Goal: Check status: Check status

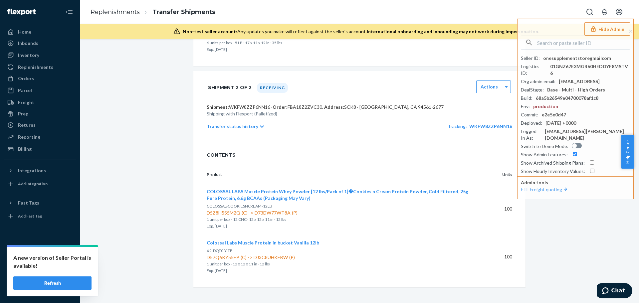
drag, startPoint x: 54, startPoint y: 284, endPoint x: 64, endPoint y: 286, distance: 10.8
click at [54, 284] on button "Refresh" at bounding box center [52, 283] width 78 height 13
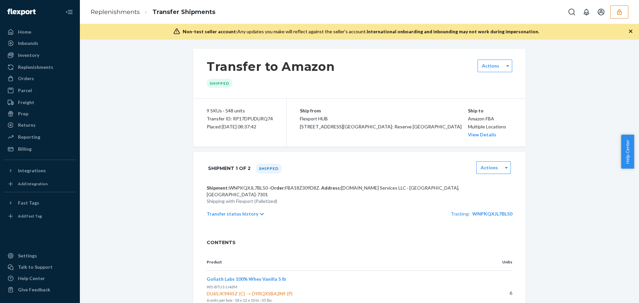
click at [623, 10] on icon "button" at bounding box center [619, 12] width 7 height 7
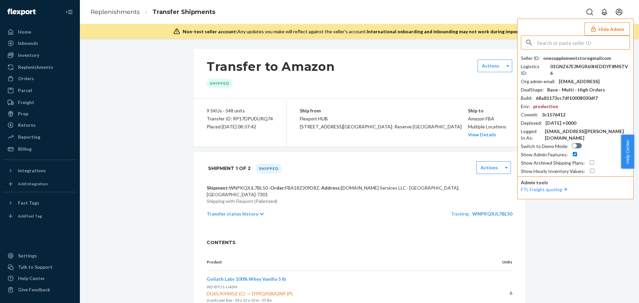
click at [591, 40] on input "text" at bounding box center [583, 42] width 93 height 13
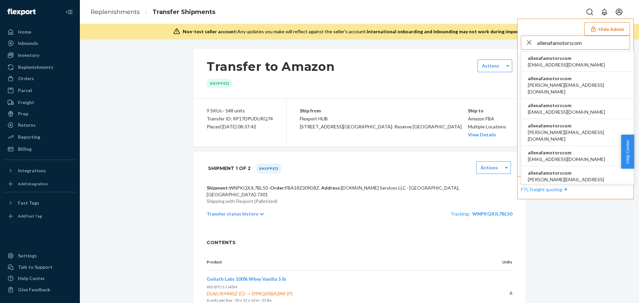
type input "allenafamotorscom"
click at [564, 62] on span "120422831@qq.com" at bounding box center [566, 65] width 77 height 7
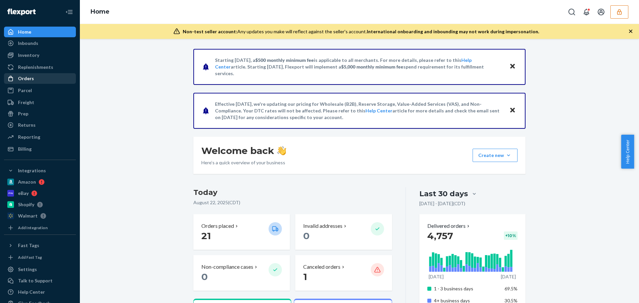
click at [38, 80] on div "Orders" at bounding box center [40, 78] width 71 height 9
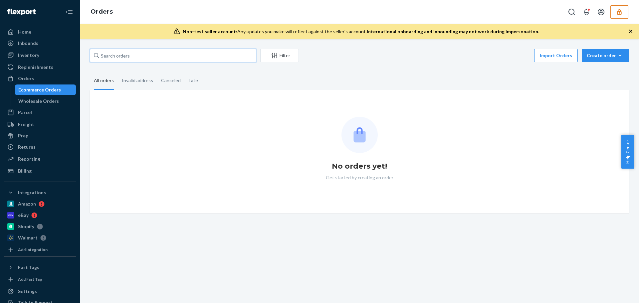
click at [142, 56] on input "text" at bounding box center [173, 55] width 166 height 13
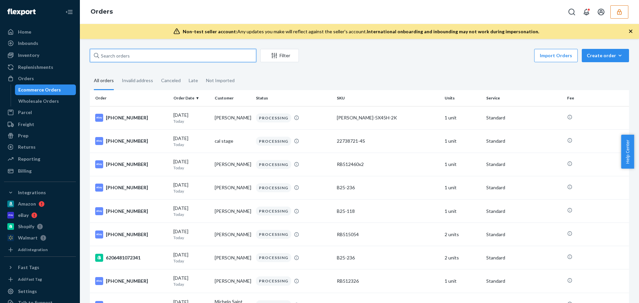
paste input "B1R76OEKGG"
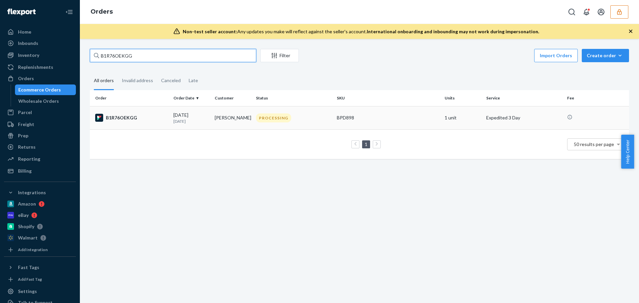
type input "B1R76OEKGG"
click at [153, 120] on div "B1R76OEKGG" at bounding box center [131, 118] width 73 height 8
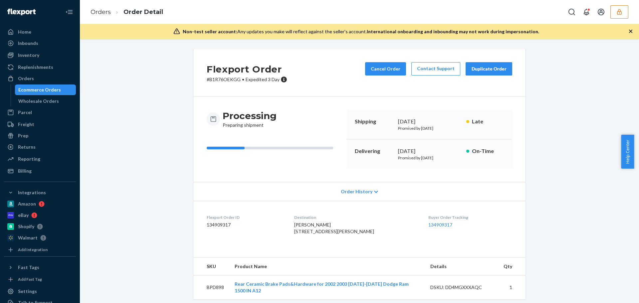
scroll to position [11, 0]
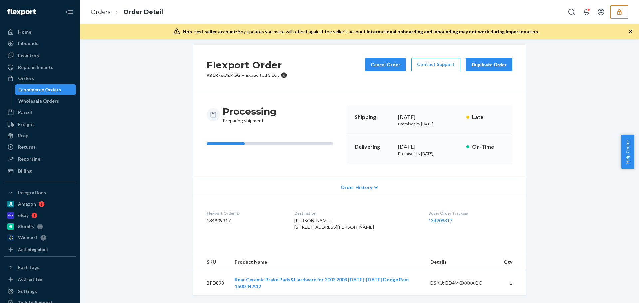
click at [361, 184] on div "Order History" at bounding box center [359, 187] width 332 height 19
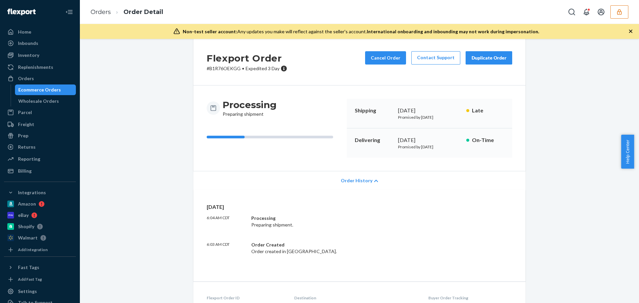
click at [363, 182] on span "Order History" at bounding box center [357, 180] width 32 height 7
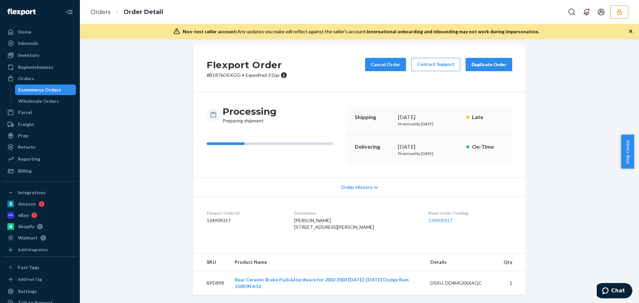
click at [227, 72] on p "# B1R76OEKGG • Expedited 3 Day" at bounding box center [247, 75] width 81 height 7
copy p "B1R76OEKGG"
click at [619, 9] on icon "button" at bounding box center [619, 12] width 7 height 7
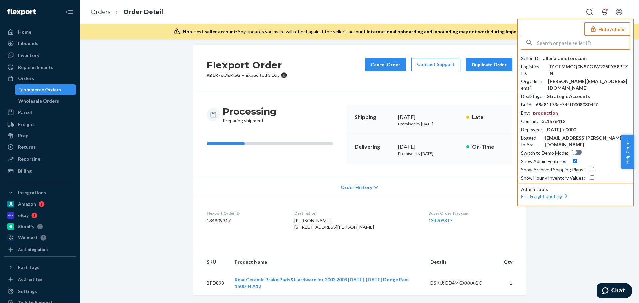
click at [543, 45] on input "text" at bounding box center [583, 42] width 93 height 13
type input "infotrustelacom"
click at [545, 59] on span "infotrustelacom" at bounding box center [566, 58] width 77 height 7
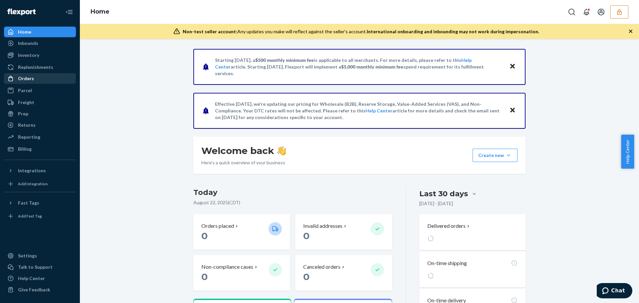
click at [42, 76] on div "Orders" at bounding box center [40, 78] width 71 height 9
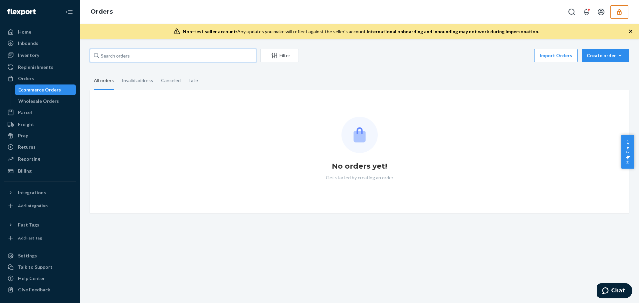
click at [149, 56] on input "text" at bounding box center [173, 55] width 166 height 13
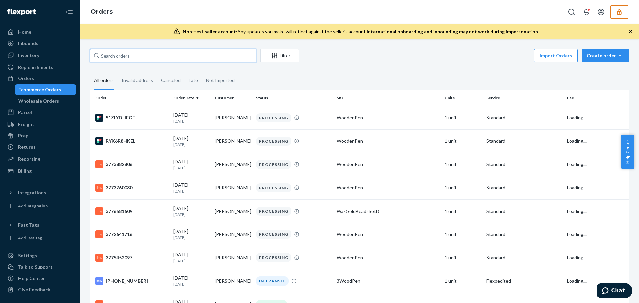
paste input "3775452097"
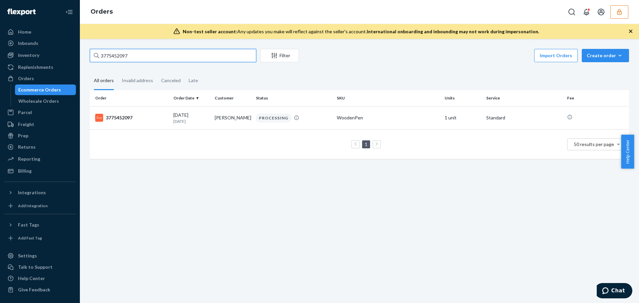
type input "3775452097"
drag, startPoint x: 209, startPoint y: 5, endPoint x: 236, endPoint y: 181, distance: 178.1
click at [236, 181] on div "3775452097 Filter Import Orders Create order Ecommerce order Removal order All …" at bounding box center [359, 171] width 559 height 264
click at [205, 119] on p "[DATE]" at bounding box center [191, 122] width 36 height 6
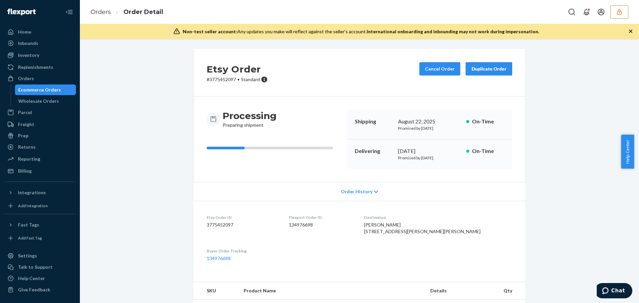
click at [223, 81] on p "# 3775452097 • Standard" at bounding box center [237, 79] width 61 height 7
copy p "3775452097"
click at [118, 166] on div "Etsy Order # 3775452097 • Standard Cancel Order Duplicate Order Processing Prep…" at bounding box center [359, 270] width 549 height 442
click at [44, 192] on div "Integrations" at bounding box center [40, 192] width 71 height 9
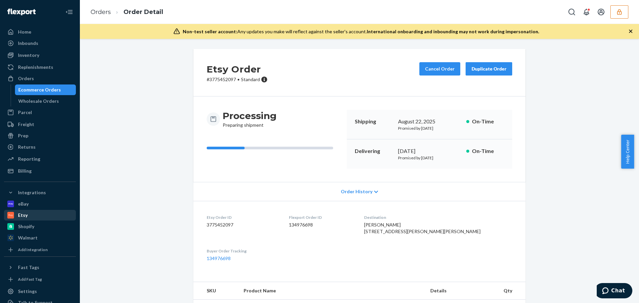
click at [35, 215] on div "Etsy" at bounding box center [40, 215] width 71 height 9
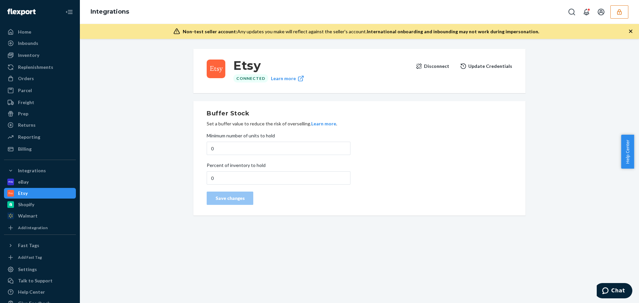
click at [122, 198] on div "Etsy Connected Learn more Disconnect Update Credentials Buffer Stock Set a buff…" at bounding box center [359, 132] width 549 height 175
click at [622, 14] on icon "button" at bounding box center [619, 12] width 7 height 7
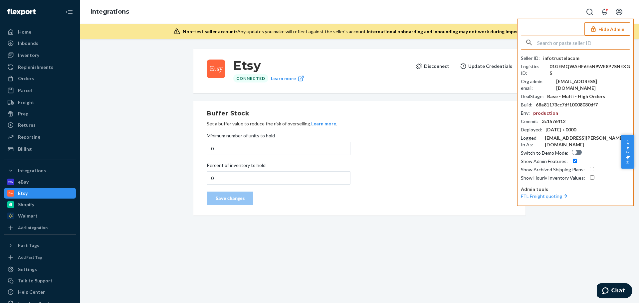
click at [585, 43] on input "text" at bounding box center [583, 42] width 93 height 13
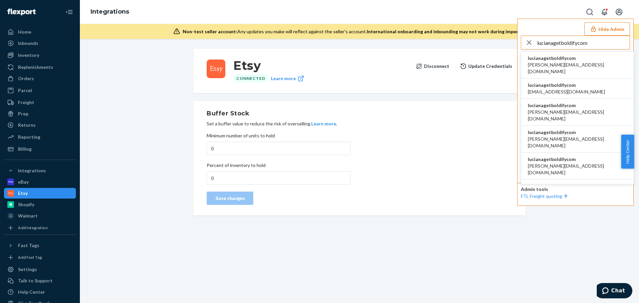
type input "lucianagetboldifycom"
click at [568, 64] on span "abdullah@getboldify.com" at bounding box center [577, 68] width 99 height 13
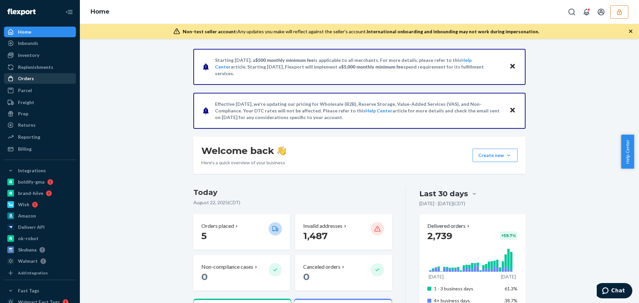
click at [34, 78] on div "Orders" at bounding box center [40, 78] width 71 height 9
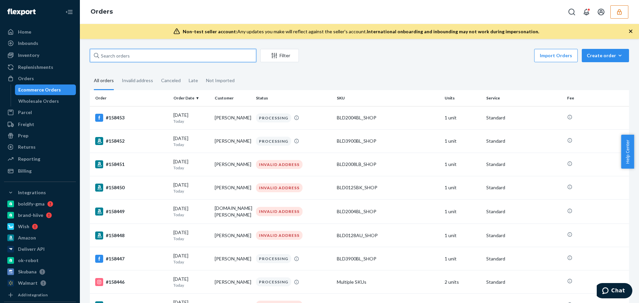
click at [132, 58] on input "text" at bounding box center [173, 55] width 166 height 13
paste input "155972"
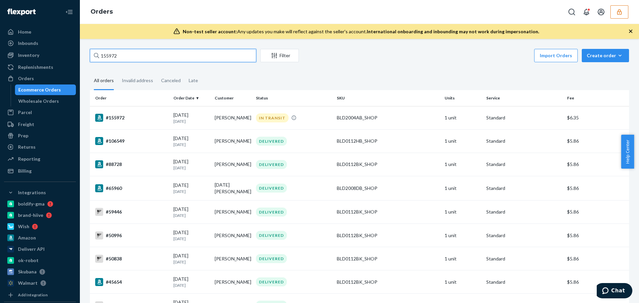
type input "155972"
click at [130, 115] on div "#155972" at bounding box center [131, 118] width 73 height 8
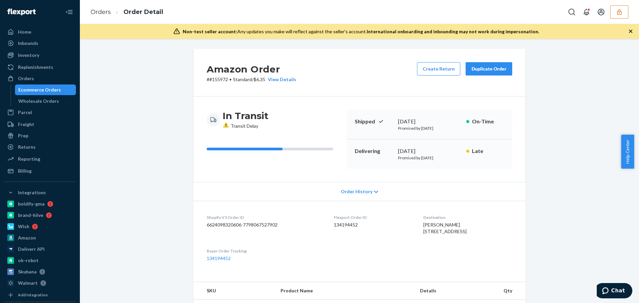
click at [349, 191] on span "Order History" at bounding box center [357, 191] width 32 height 7
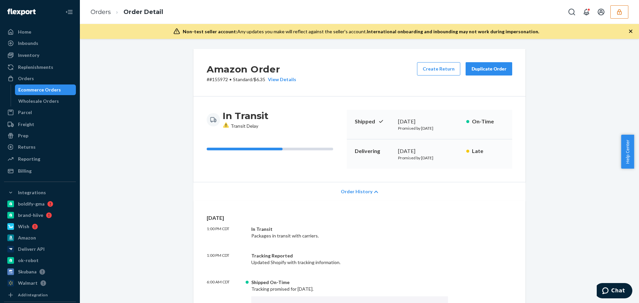
scroll to position [33, 0]
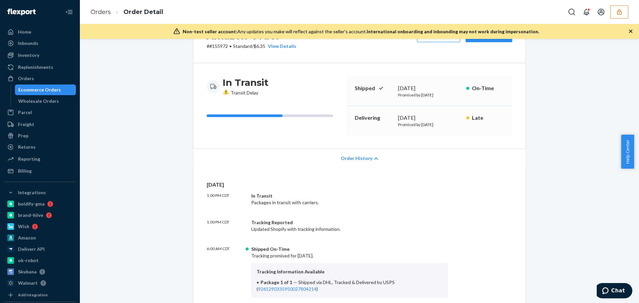
click at [359, 155] on span "Order History" at bounding box center [357, 158] width 32 height 7
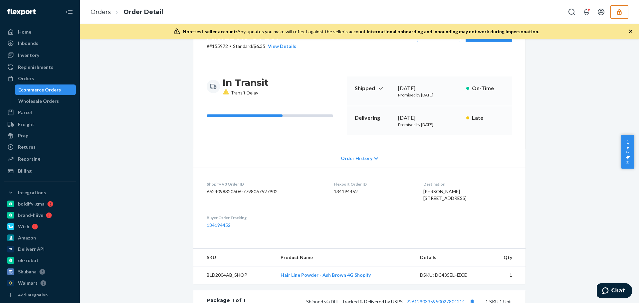
click at [102, 16] on li "Orders" at bounding box center [101, 12] width 20 height 9
click at [102, 13] on link "Orders" at bounding box center [101, 11] width 20 height 7
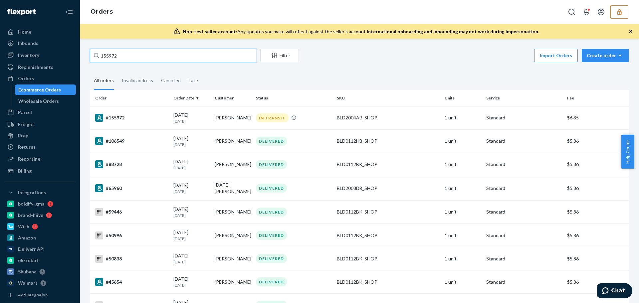
click at [119, 57] on input "155972" at bounding box center [173, 55] width 166 height 13
paste input "6314"
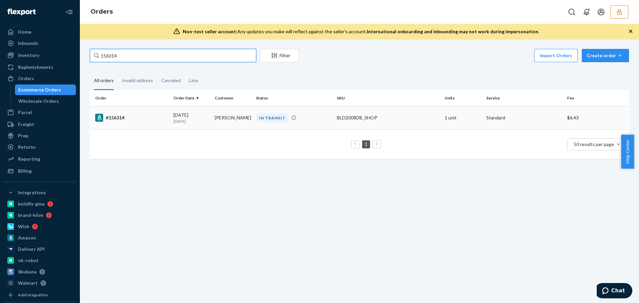
type input "156314"
click at [160, 123] on td "#156314" at bounding box center [130, 117] width 81 height 23
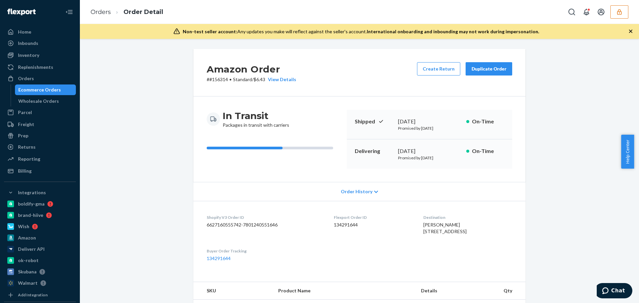
click at [347, 191] on span "Order History" at bounding box center [357, 191] width 32 height 7
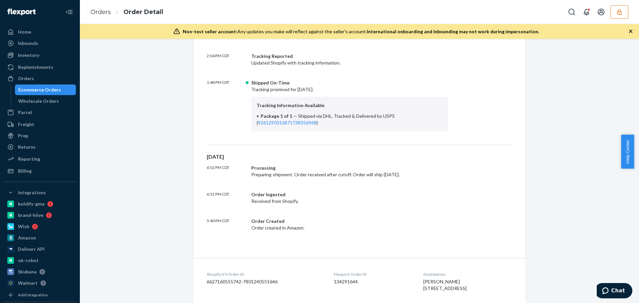
scroll to position [33, 0]
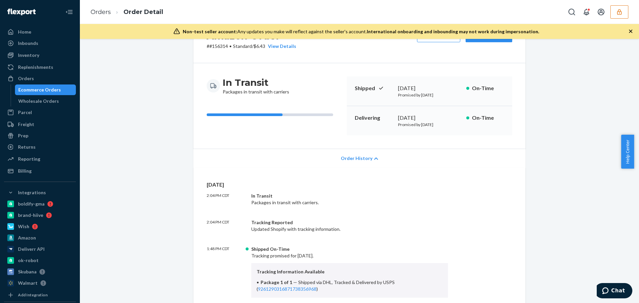
click at [365, 160] on span "Order History" at bounding box center [357, 158] width 32 height 7
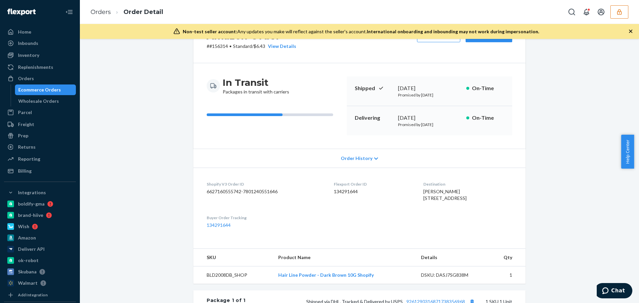
scroll to position [0, 0]
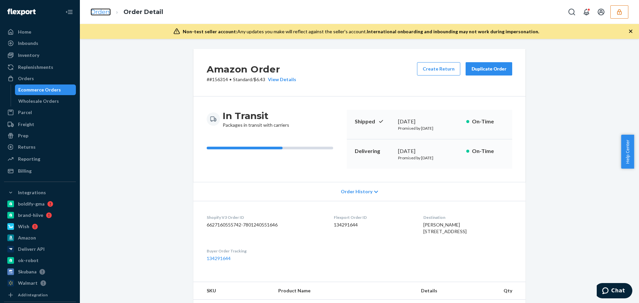
click at [93, 15] on link "Orders" at bounding box center [101, 11] width 20 height 7
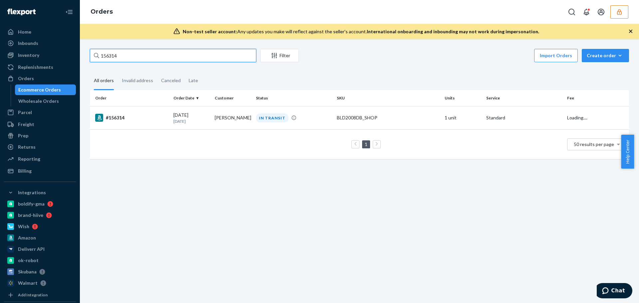
click at [102, 57] on input "156314" at bounding box center [173, 55] width 166 height 13
paste input "5287"
type input "155287"
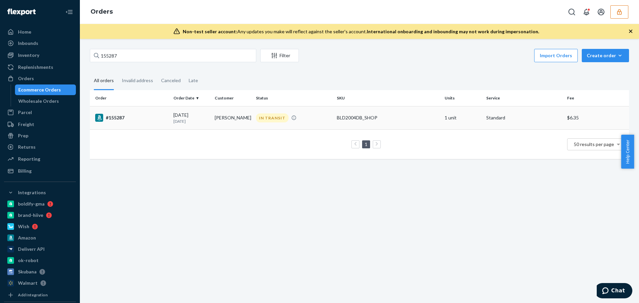
click at [148, 118] on div "#155287" at bounding box center [131, 118] width 73 height 8
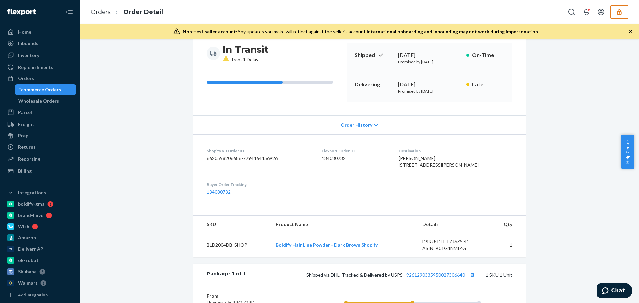
scroll to position [100, 0]
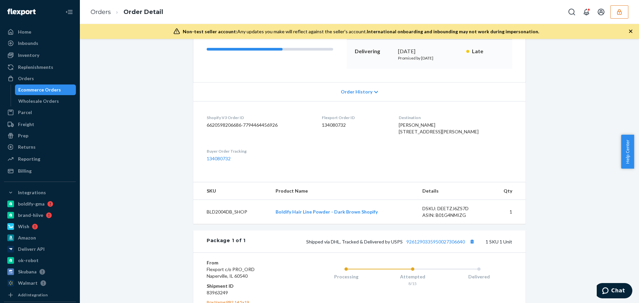
click at [107, 16] on li "Orders" at bounding box center [101, 12] width 20 height 9
click at [107, 12] on link "Orders" at bounding box center [101, 11] width 20 height 7
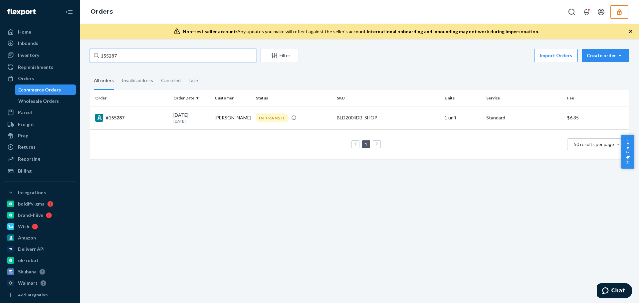
click at [115, 57] on input "155287" at bounding box center [173, 55] width 166 height 13
paste input "6314"
type input "156314"
drag, startPoint x: 213, startPoint y: 117, endPoint x: 246, endPoint y: 119, distance: 33.3
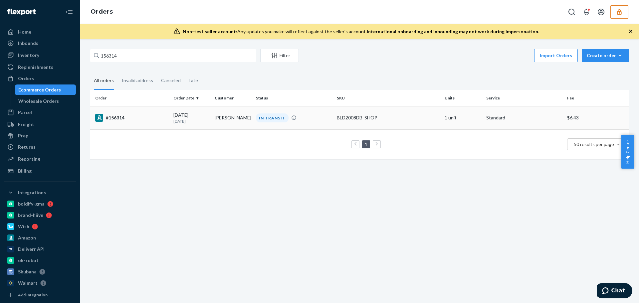
click at [246, 119] on td "Melissa Engdahl" at bounding box center [232, 117] width 41 height 23
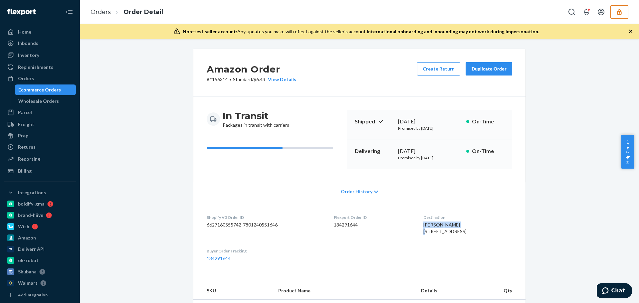
drag, startPoint x: 415, startPoint y: 226, endPoint x: 471, endPoint y: 226, distance: 55.6
click at [471, 226] on div "Melissa Engdahl 52 C ST CHARLESTON, SC 29403 US" at bounding box center [467, 228] width 89 height 13
copy span "Melissa Engdahl"
click at [103, 10] on link "Orders" at bounding box center [101, 11] width 20 height 7
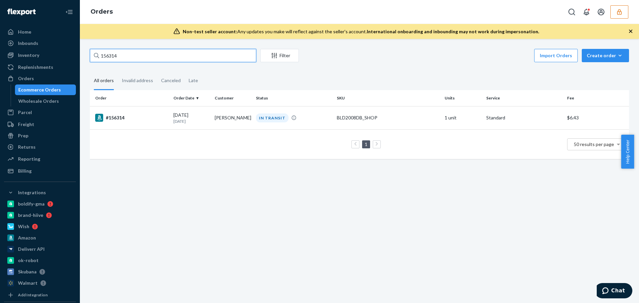
click at [134, 52] on input "156314" at bounding box center [173, 55] width 166 height 13
drag, startPoint x: 134, startPoint y: 53, endPoint x: 46, endPoint y: 53, distance: 88.2
click at [46, 53] on div "Home Inbounds Shipping Plans Problems Inventory Products Replenishments Orders …" at bounding box center [319, 151] width 639 height 303
paste input "Melissa Engdahl"
type input "Melissa Engdahl"
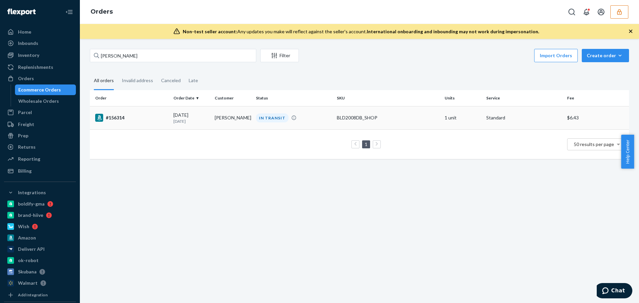
click at [212, 120] on td "Melissa Engdahl" at bounding box center [232, 117] width 41 height 23
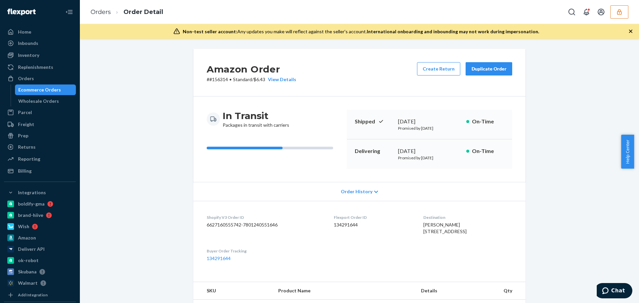
click at [147, 258] on div "Amazon Order # #156314 • Standard / $6.43 View Details Create Return Duplicate …" at bounding box center [359, 267] width 549 height 437
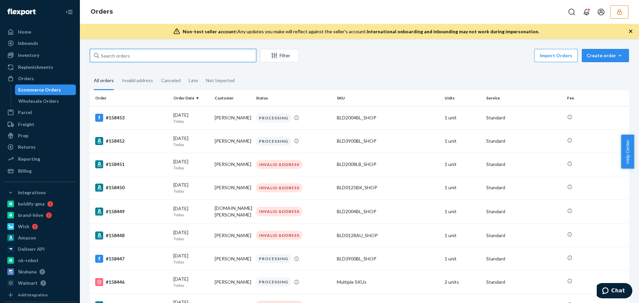
click at [134, 56] on input "text" at bounding box center [173, 55] width 166 height 13
paste input "155287"
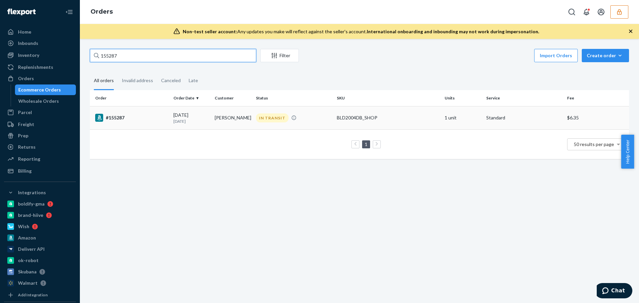
type input "155287"
click at [145, 124] on td "#155287" at bounding box center [130, 117] width 81 height 23
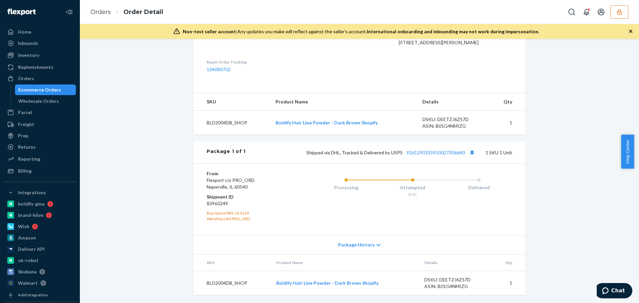
scroll to position [3, 0]
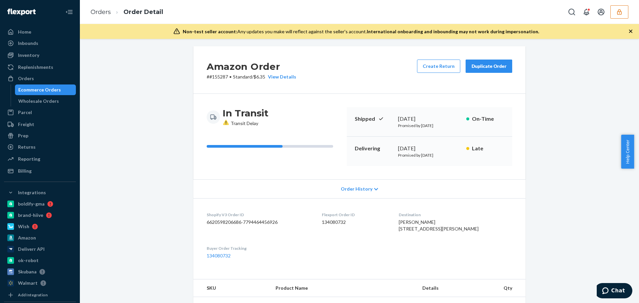
drag, startPoint x: 606, startPoint y: 109, endPoint x: 607, endPoint y: 98, distance: 10.7
click at [606, 109] on div "Amazon Order # #155287 • Standard / $6.35 View Details Create Return Duplicate …" at bounding box center [359, 267] width 549 height 443
click at [617, 14] on icon "button" at bounding box center [619, 12] width 7 height 7
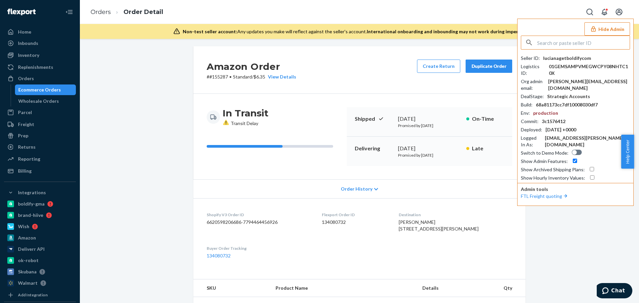
click at [574, 45] on input "text" at bounding box center [583, 42] width 93 height 13
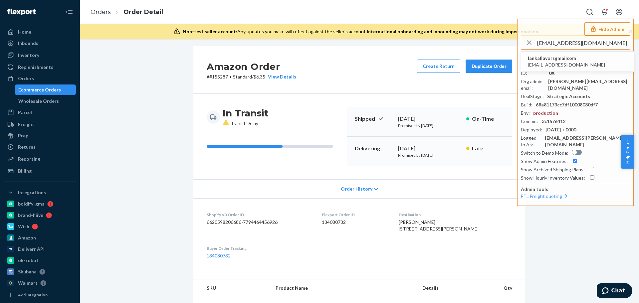
type input "[EMAIL_ADDRESS][DOMAIN_NAME]"
click at [557, 58] on span "lankaflavorsgmailcom" at bounding box center [566, 58] width 77 height 7
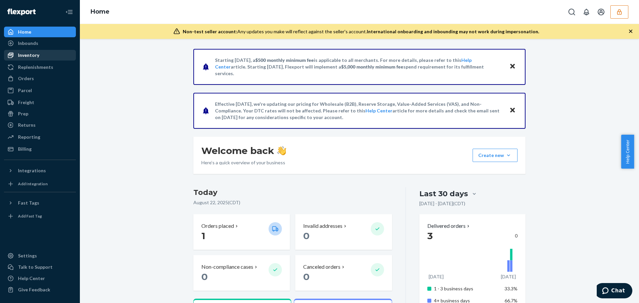
click at [39, 56] on div "Inventory" at bounding box center [40, 55] width 71 height 9
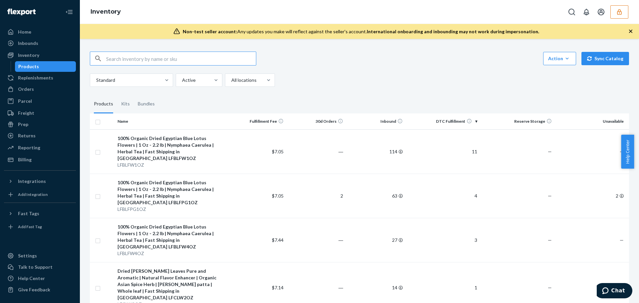
click at [620, 11] on icon "button" at bounding box center [619, 12] width 4 height 6
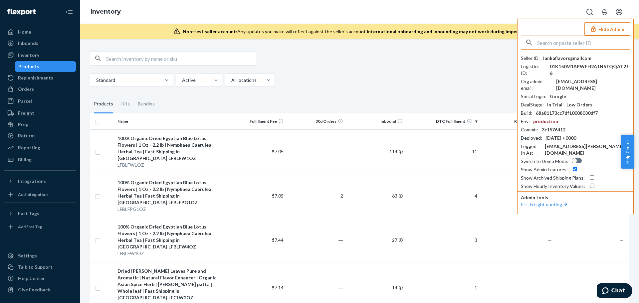
click at [620, 11] on icon "Open account menu" at bounding box center [619, 12] width 7 height 7
click at [121, 106] on div "Kits" at bounding box center [125, 104] width 9 height 19
click at [117, 95] on input "Kits" at bounding box center [117, 95] width 0 height 0
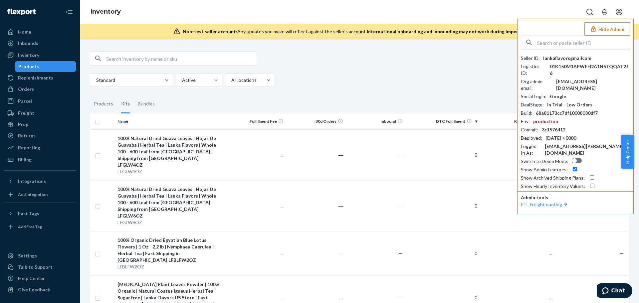
click at [606, 29] on button "Hide Admin" at bounding box center [608, 28] width 46 height 13
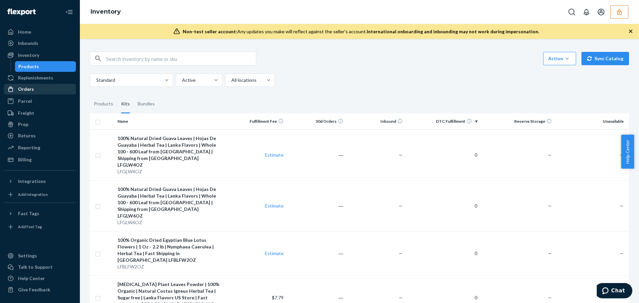
click at [37, 88] on div "Orders" at bounding box center [40, 89] width 71 height 9
